Goal: Navigation & Orientation: Go to known website

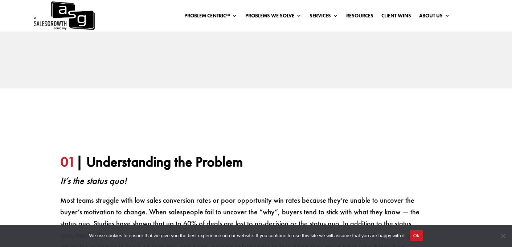
click at [79, 20] on img at bounding box center [64, 16] width 62 height 32
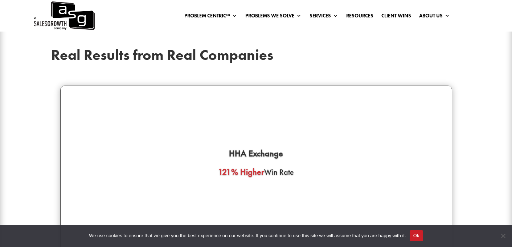
scroll to position [1684, 0]
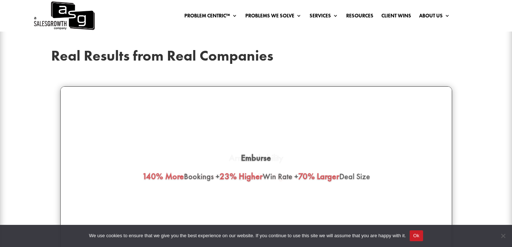
click at [79, 22] on img at bounding box center [64, 16] width 62 height 32
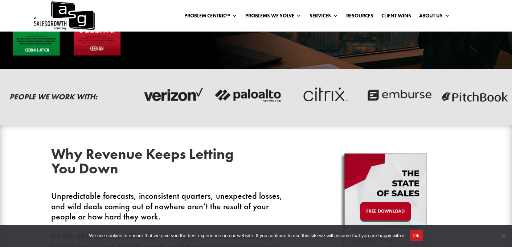
scroll to position [19, 0]
